Goal: Information Seeking & Learning: Learn about a topic

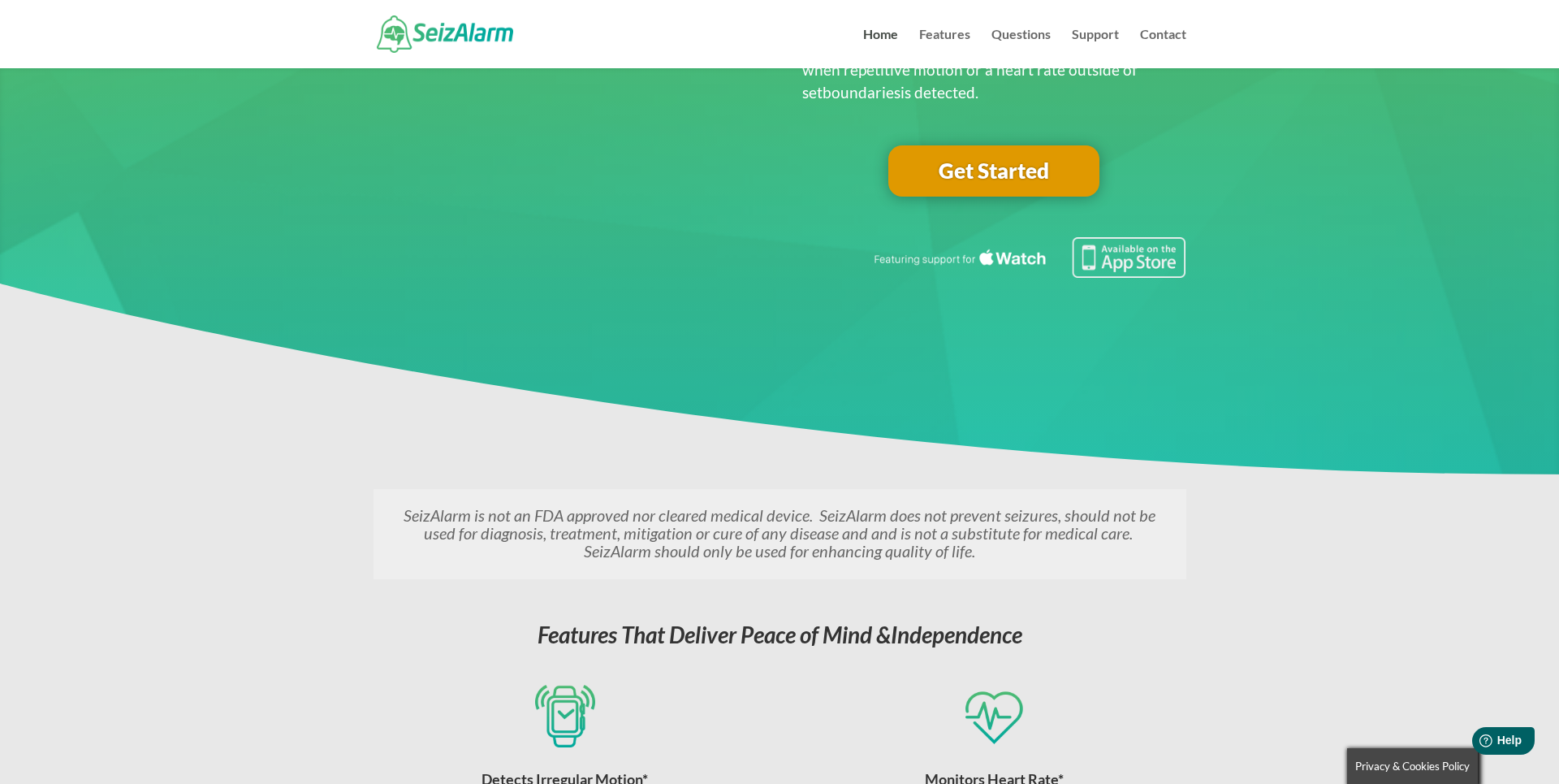
scroll to position [57, 0]
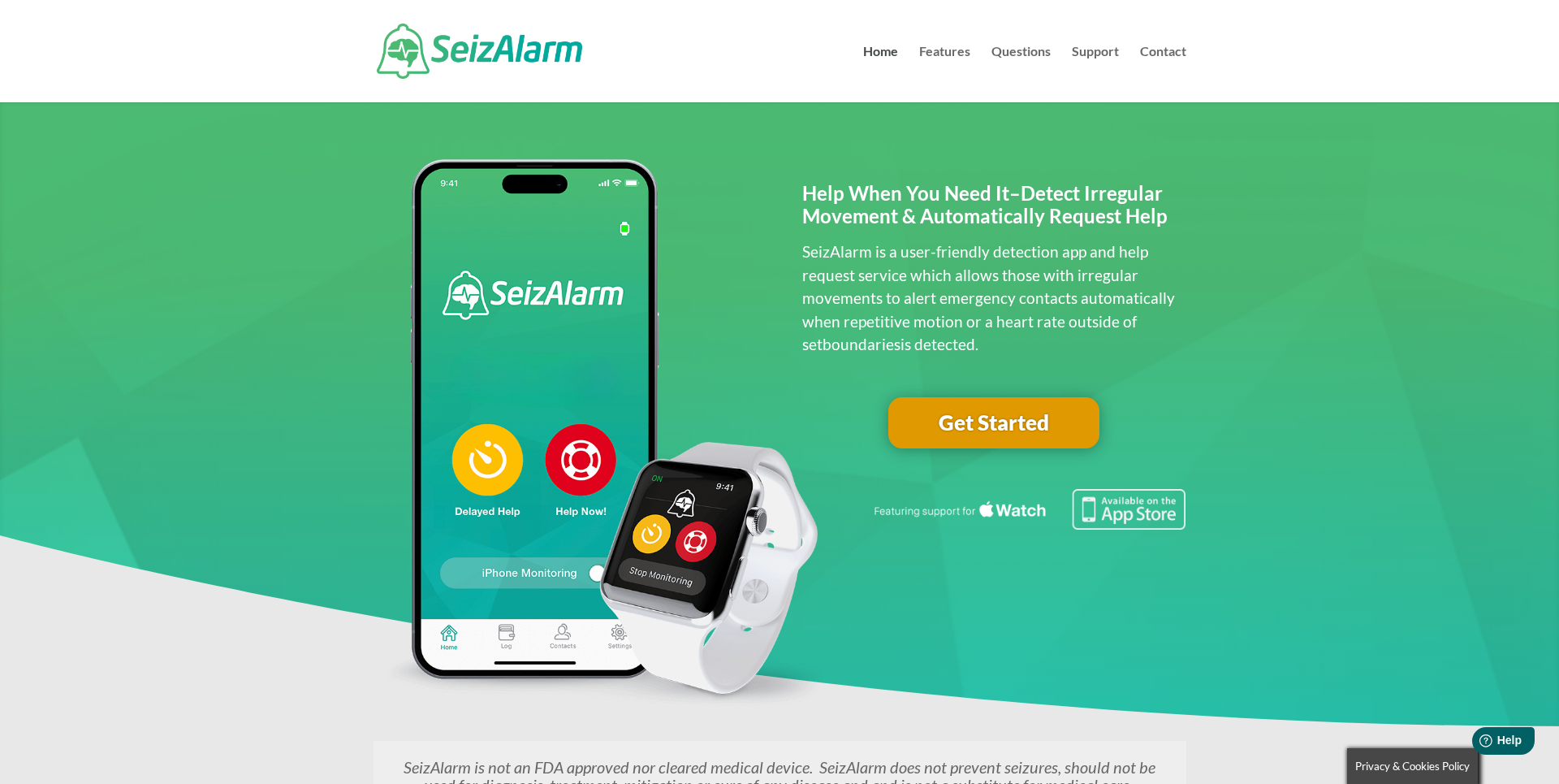
click at [960, 431] on link "Get Started" at bounding box center [994, 423] width 211 height 52
click at [1040, 49] on link "Questions" at bounding box center [1021, 74] width 59 height 56
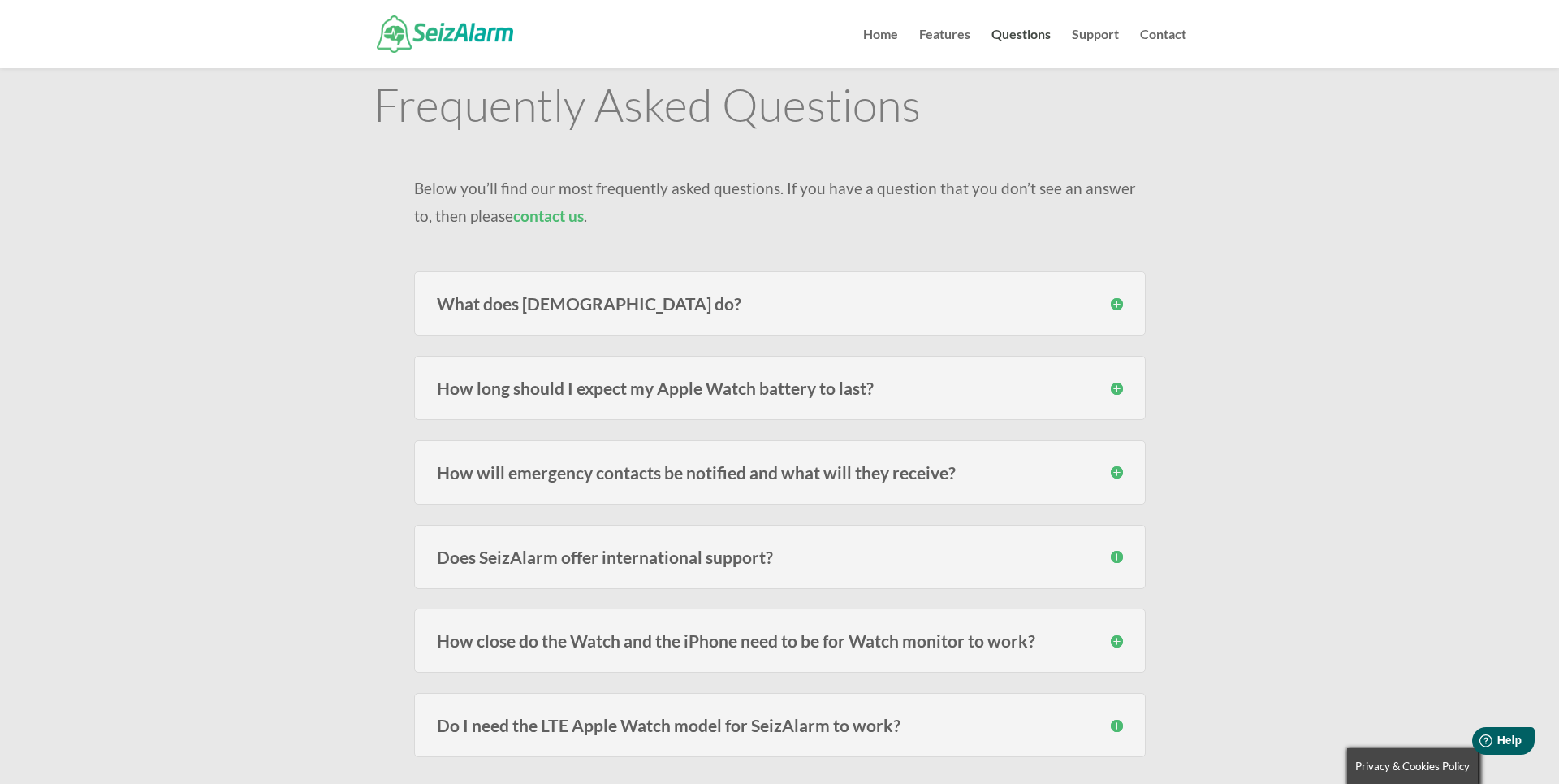
scroll to position [95, 0]
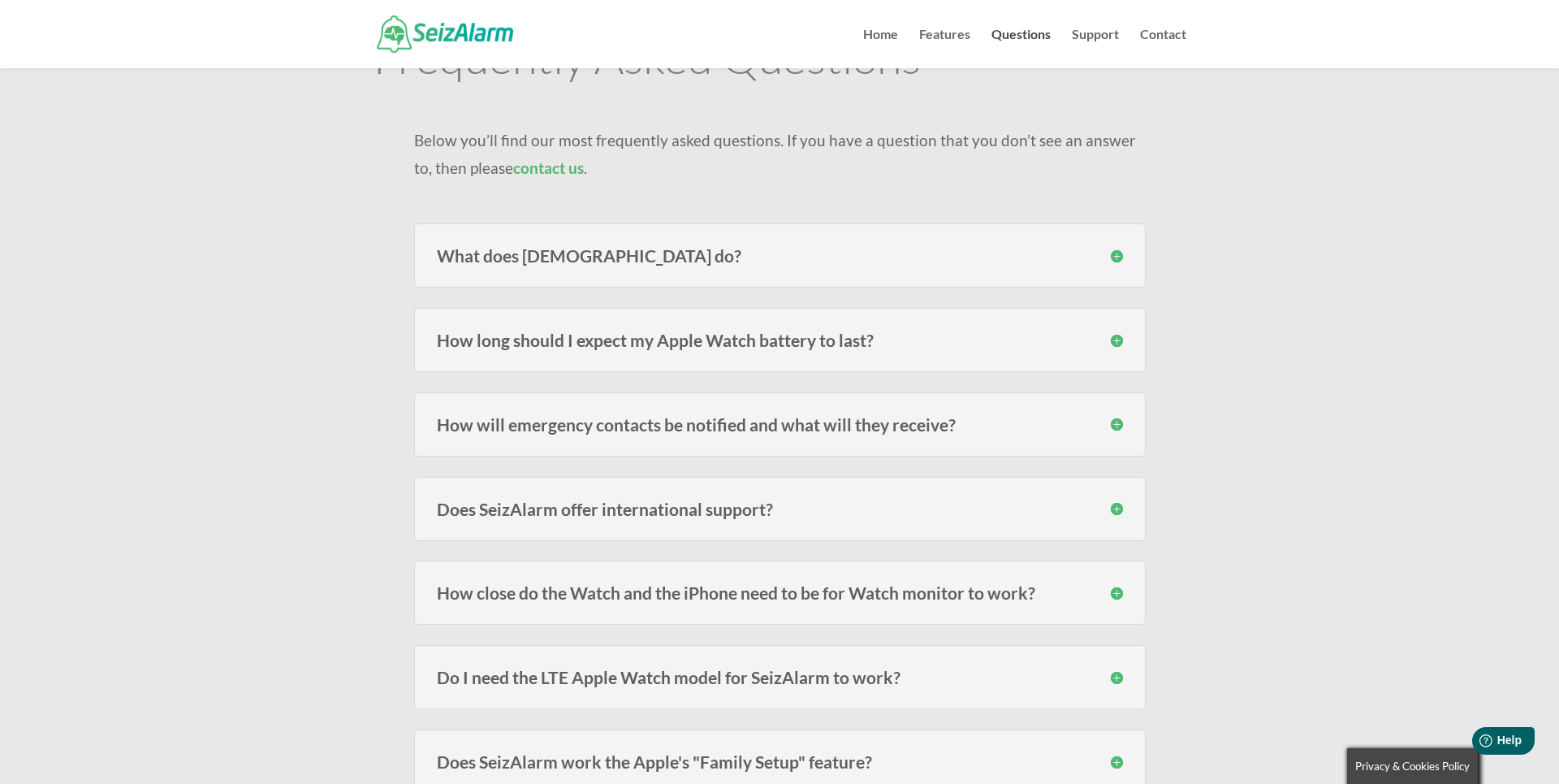
click at [974, 345] on h3 "How long should I expect my Apple Watch battery to last?" at bounding box center [780, 340] width 687 height 17
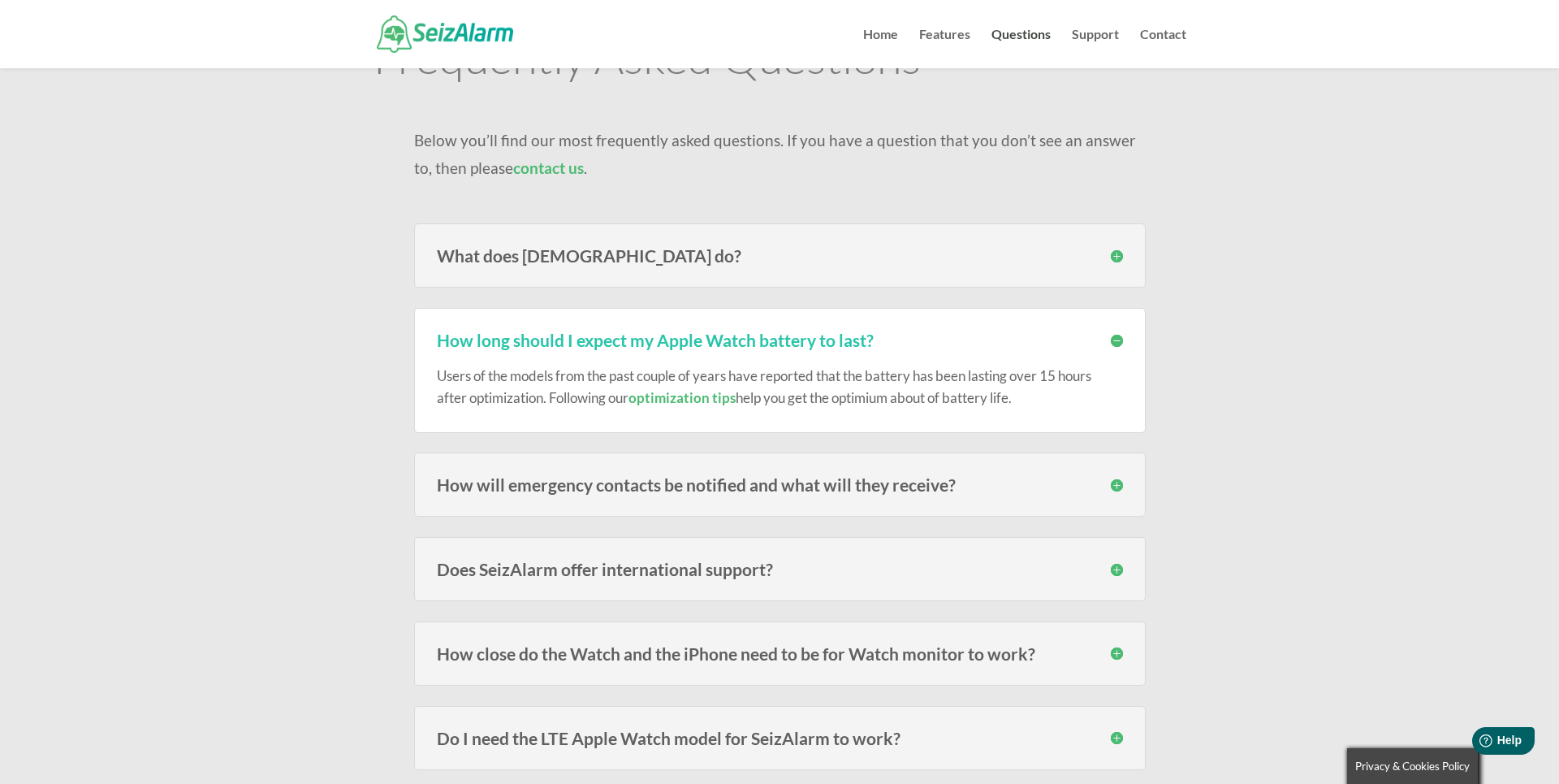
click at [980, 341] on h3 "How long should I expect my Apple Watch battery to last?" at bounding box center [780, 340] width 687 height 17
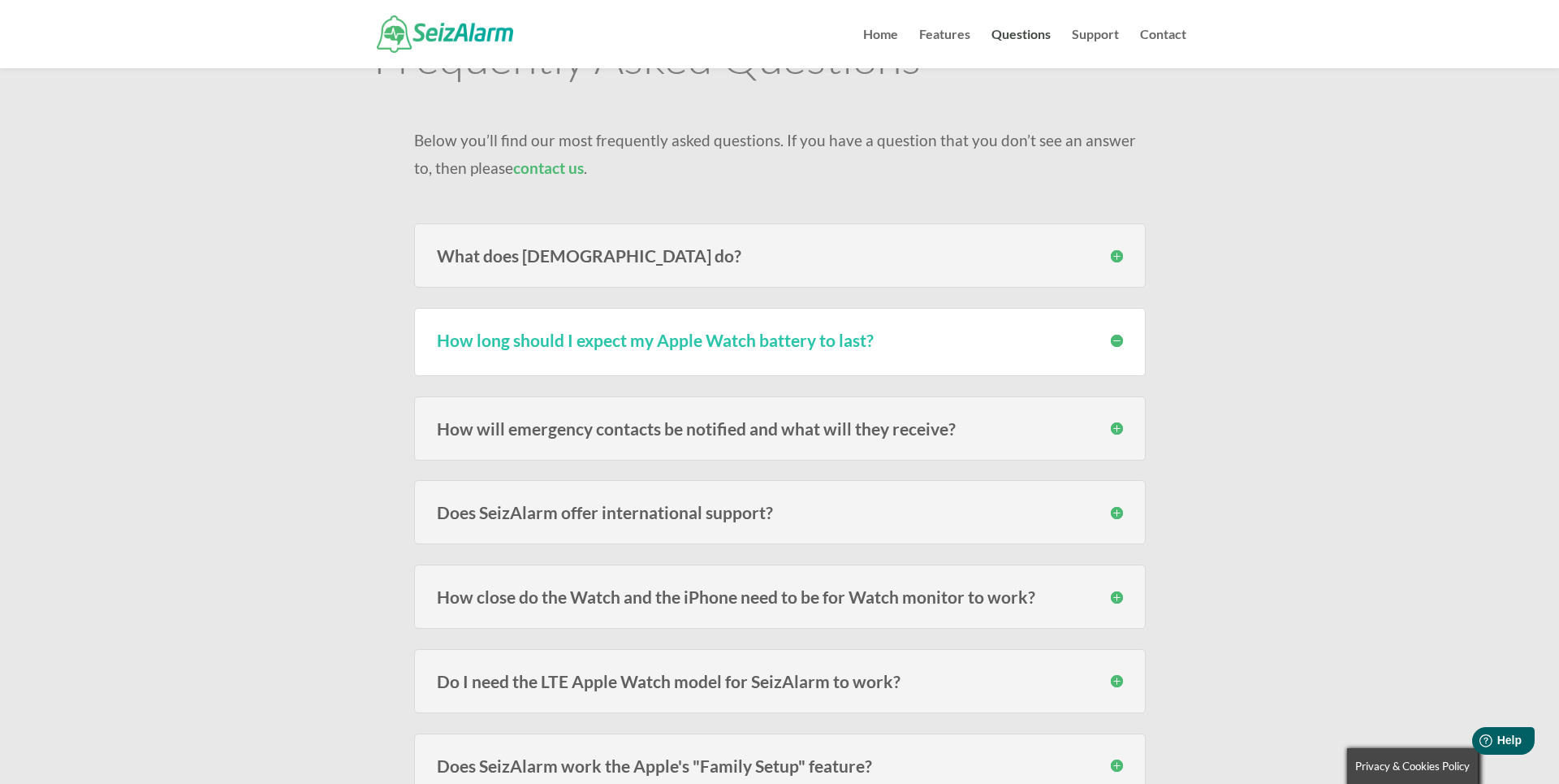
click at [914, 264] on div "What does [DEMOGRAPHIC_DATA] do? SeizAlarm detects irregular/abnormal movement …" at bounding box center [780, 255] width 731 height 64
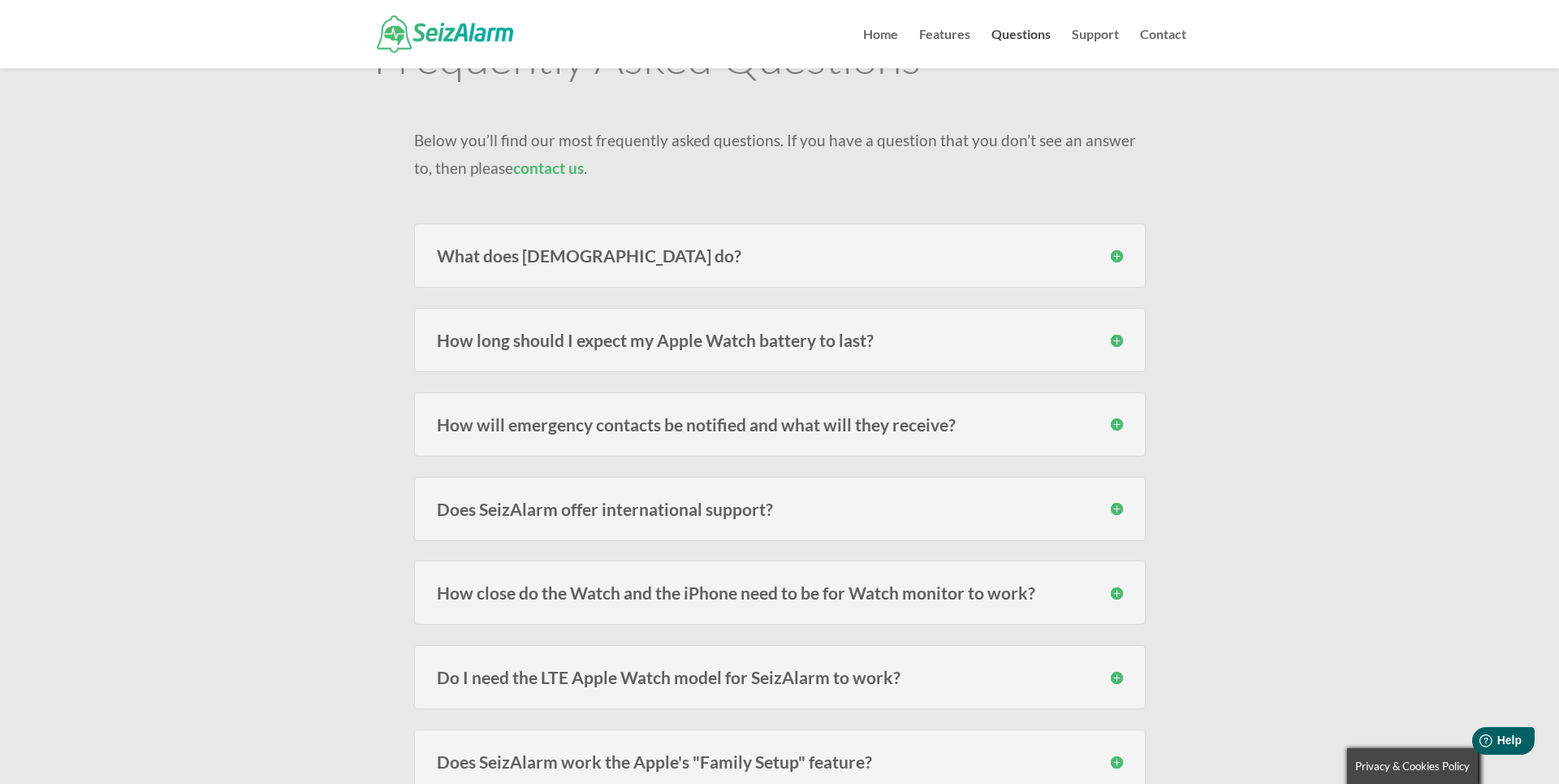
click at [884, 245] on div "What does [DEMOGRAPHIC_DATA] do? SeizAlarm detects irregular/abnormal movement …" at bounding box center [780, 255] width 731 height 64
click at [868, 251] on h3 "What does [DEMOGRAPHIC_DATA] do?" at bounding box center [780, 255] width 687 height 17
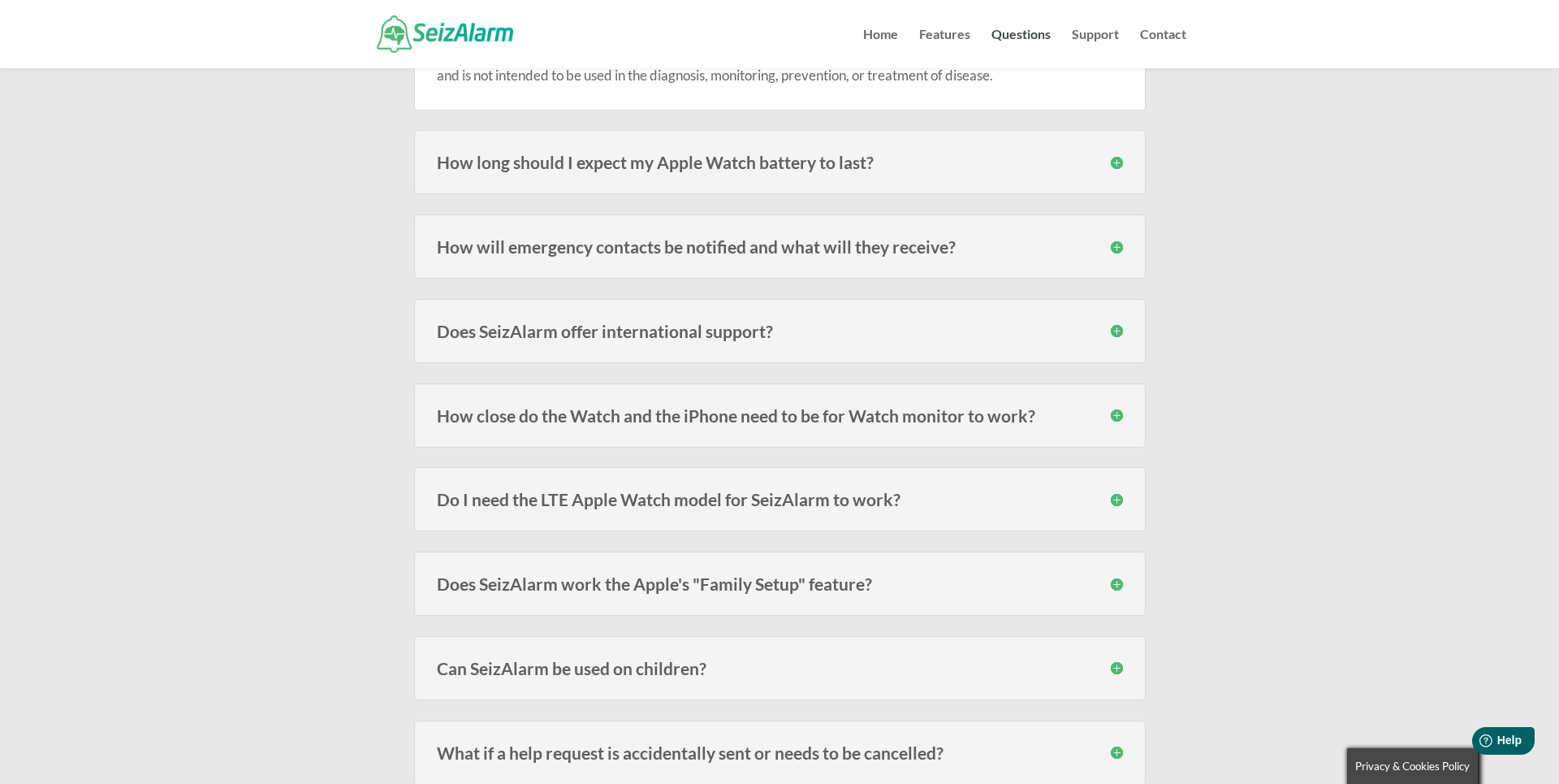
scroll to position [442, 0]
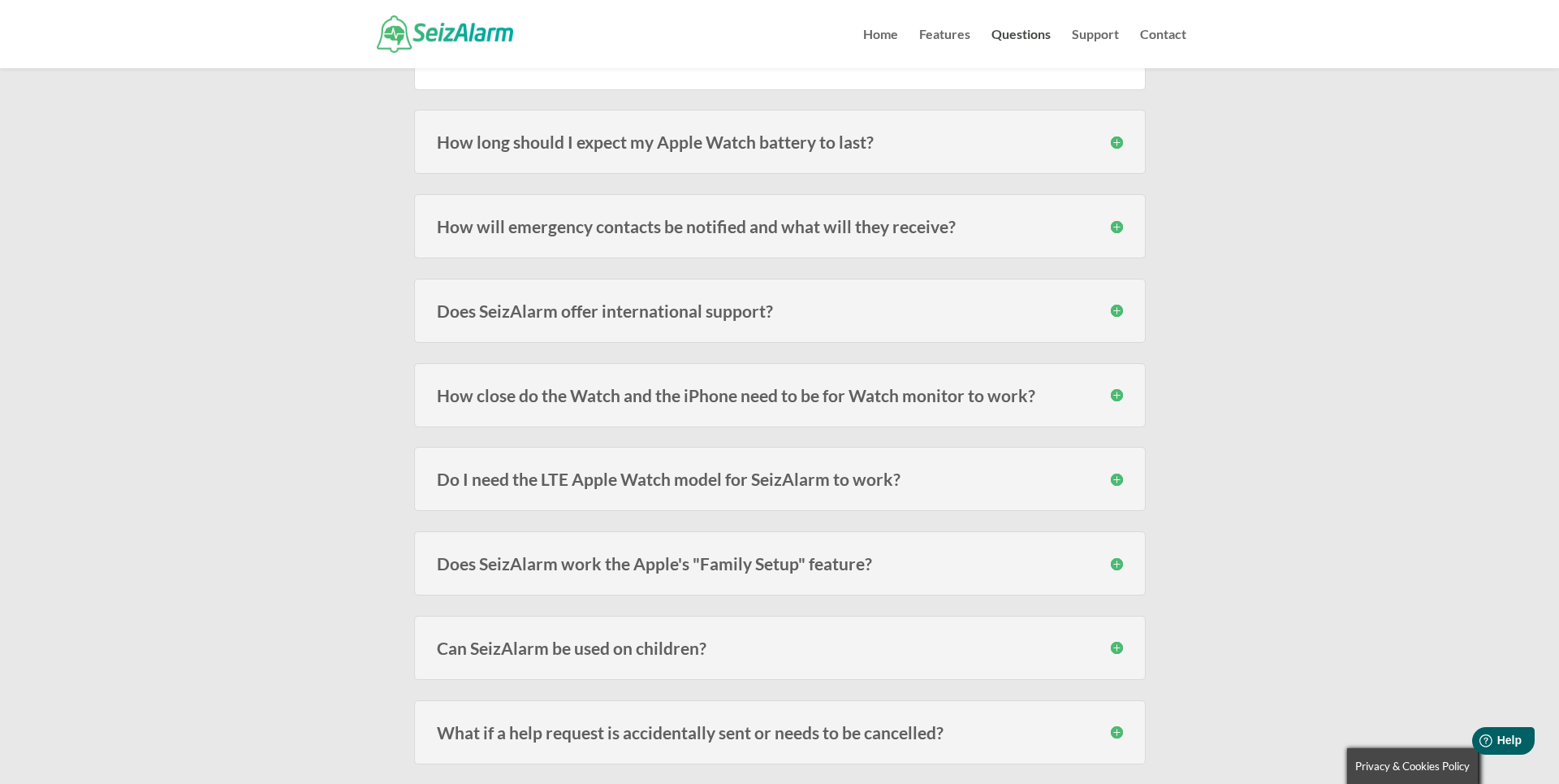
click at [1016, 228] on h3 "How will emergency contacts be notified and what will they receive?" at bounding box center [780, 226] width 687 height 17
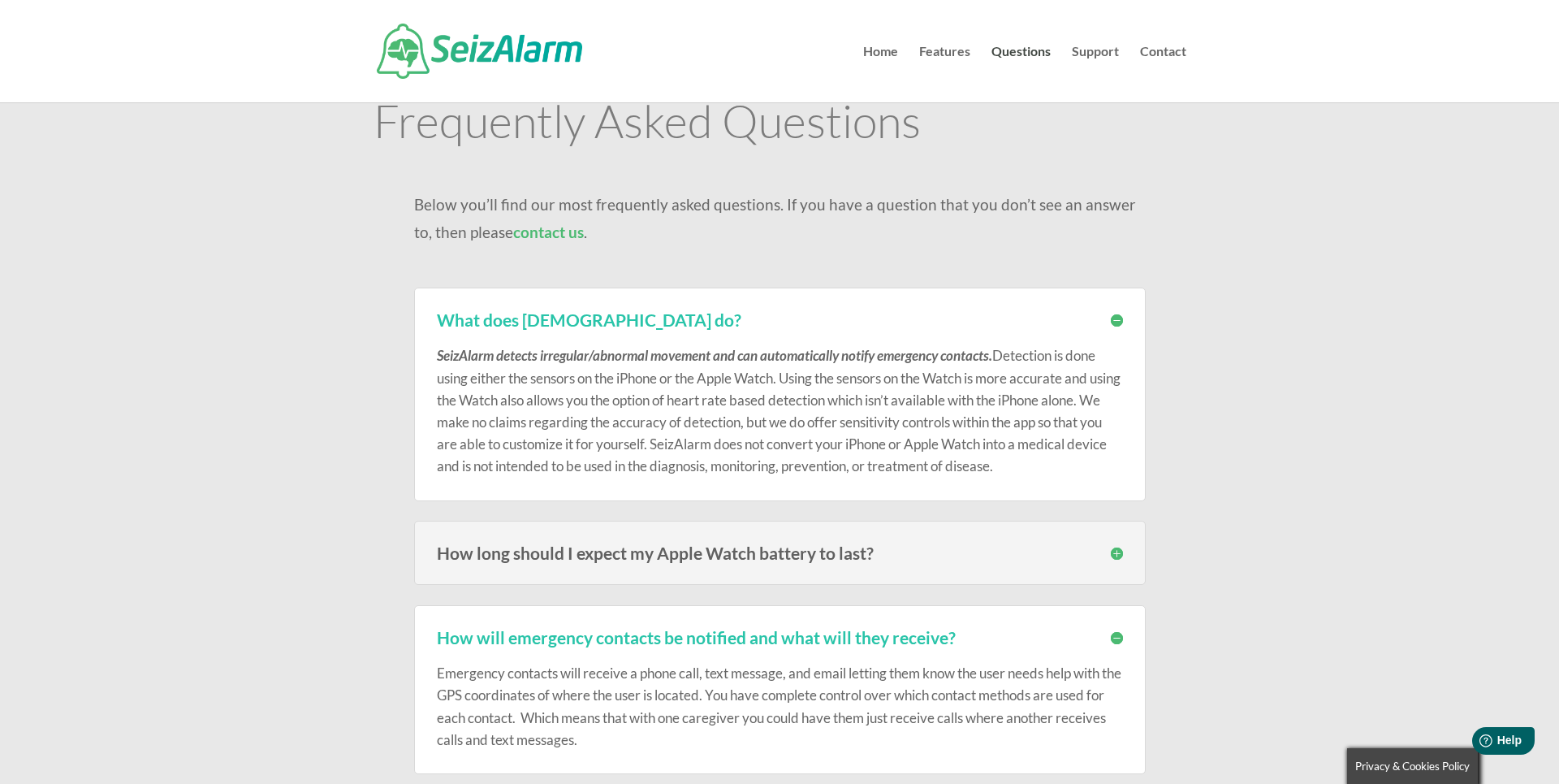
scroll to position [0, 0]
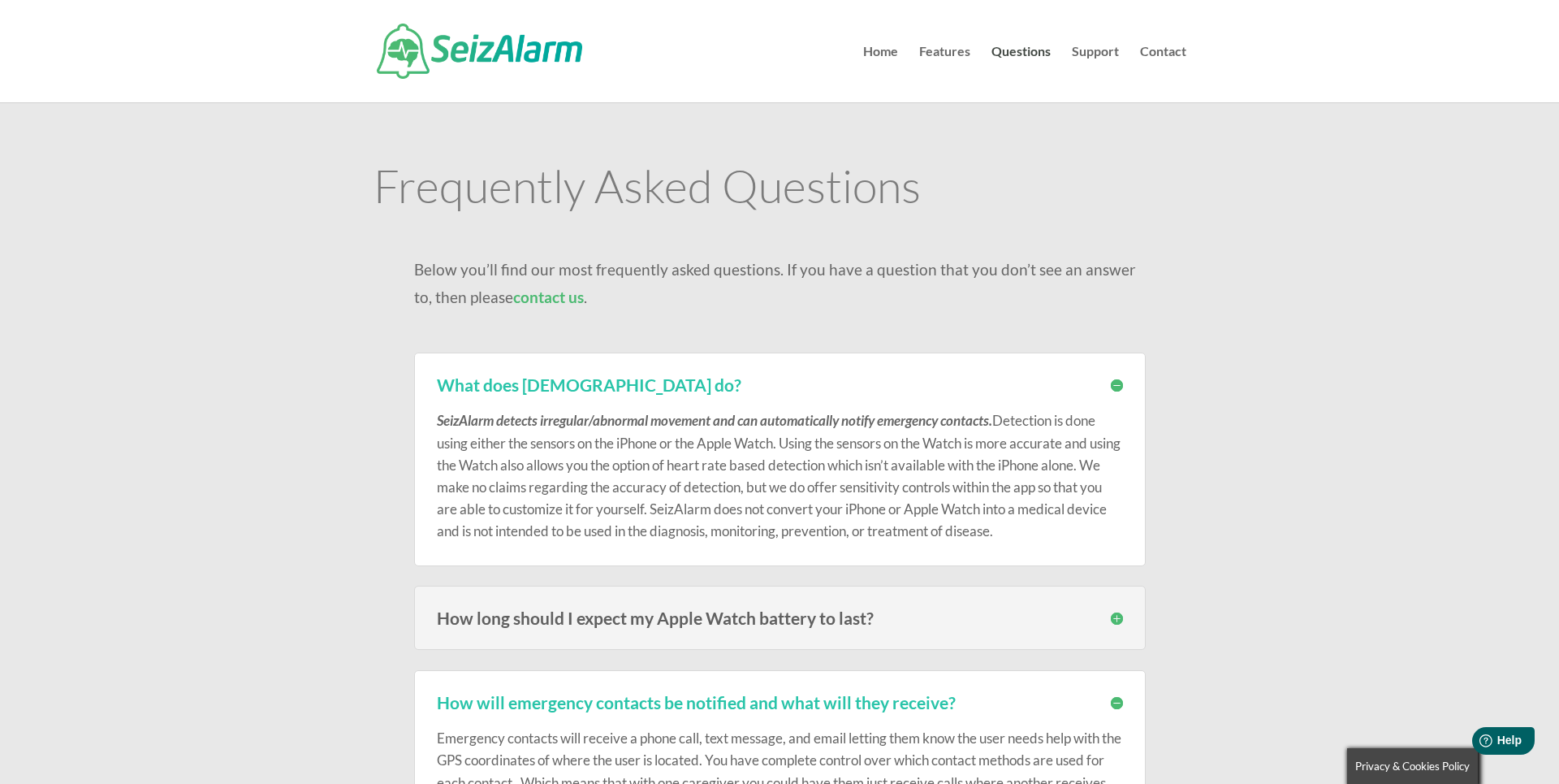
click at [520, 56] on img at bounding box center [480, 51] width 206 height 56
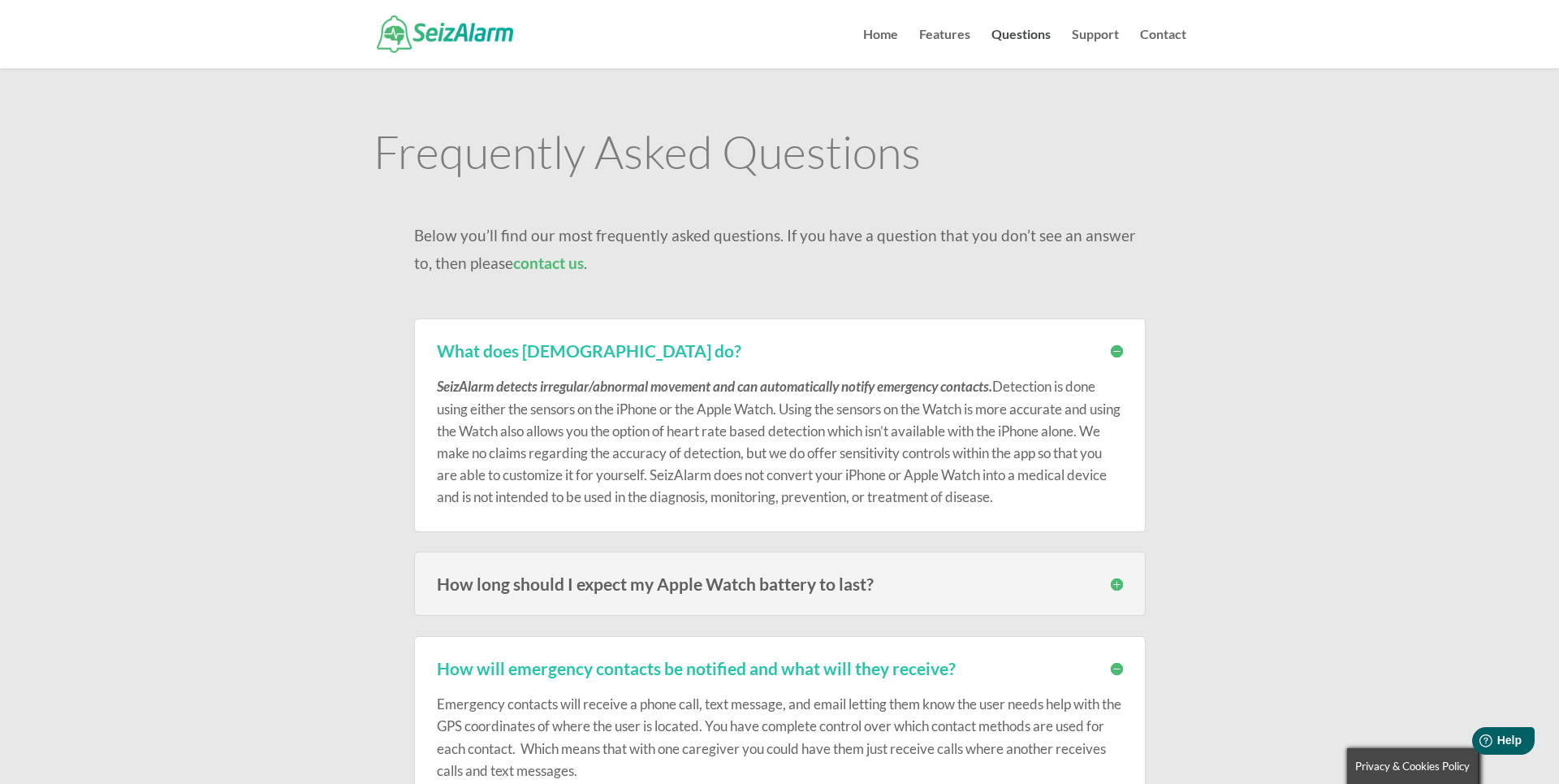
scroll to position [139, 0]
